Goal: Task Accomplishment & Management: Use online tool/utility

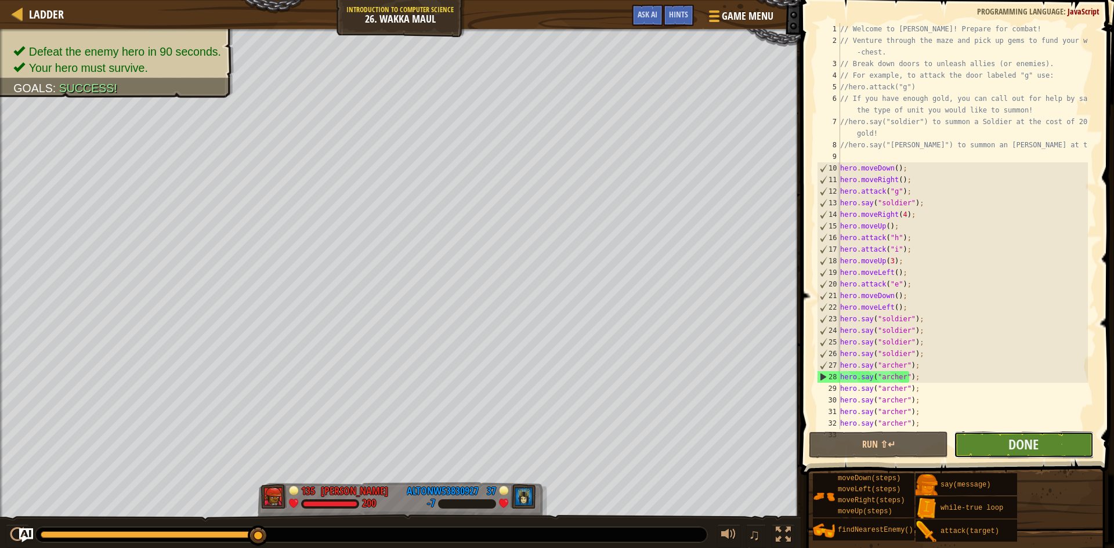
click at [983, 433] on button "Done" at bounding box center [1023, 445] width 139 height 27
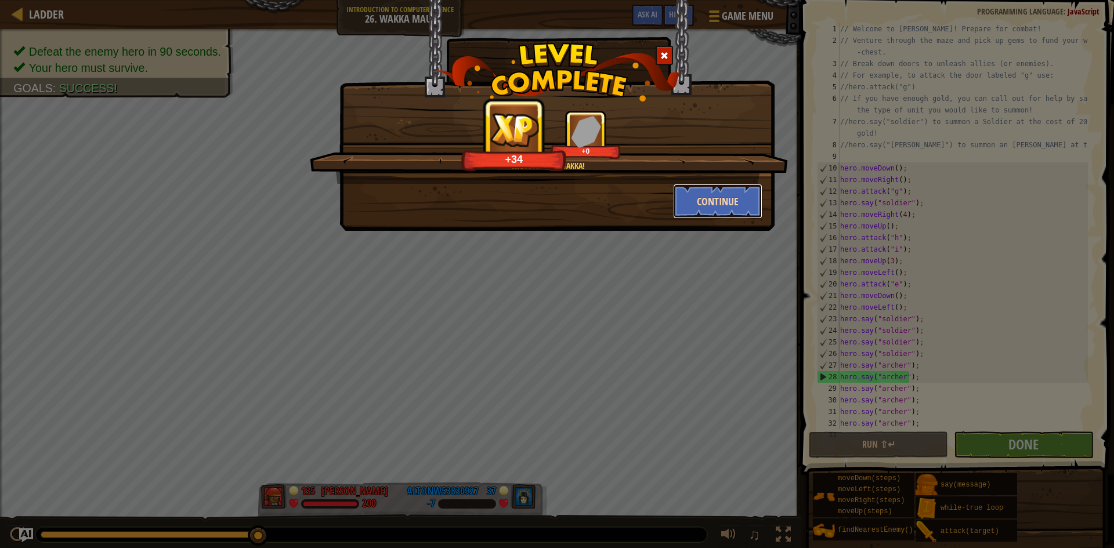
click at [706, 199] on button "Continue" at bounding box center [718, 201] width 90 height 35
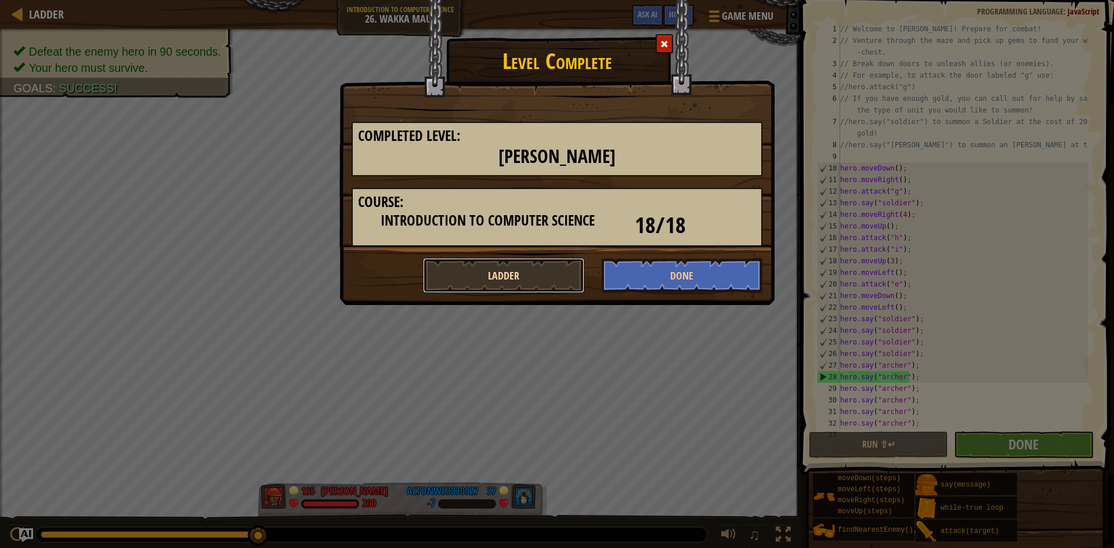
click at [535, 268] on button "Ladder" at bounding box center [503, 275] width 161 height 35
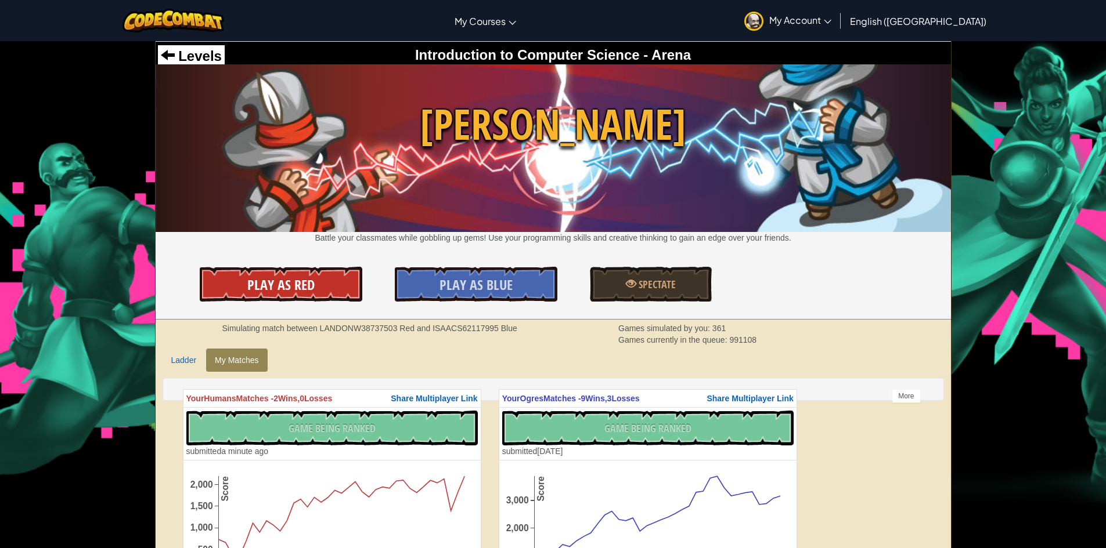
click at [298, 293] on span "Play As Red" at bounding box center [280, 285] width 67 height 19
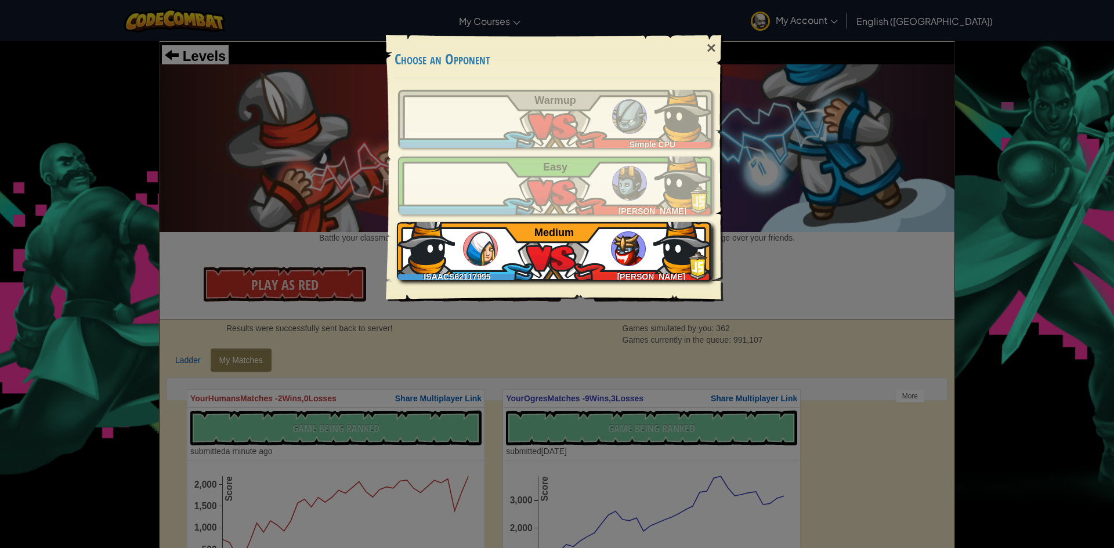
click at [572, 252] on div "ISAACS62117995 MAGGIE CROSBY Medium" at bounding box center [554, 251] width 315 height 58
